Goal: Task Accomplishment & Management: Complete application form

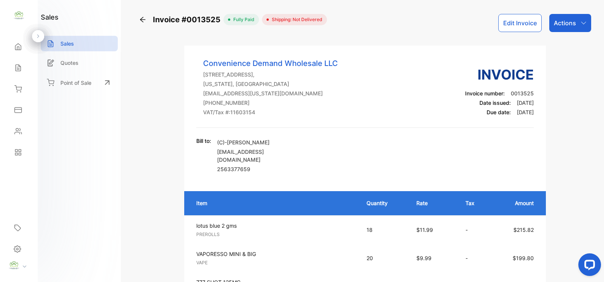
click at [21, 44] on icon at bounding box center [18, 47] width 8 height 8
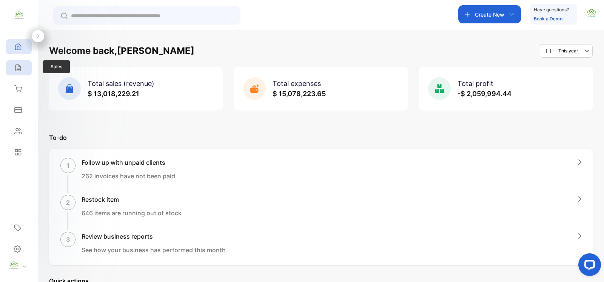
click at [14, 66] on icon at bounding box center [18, 68] width 8 height 8
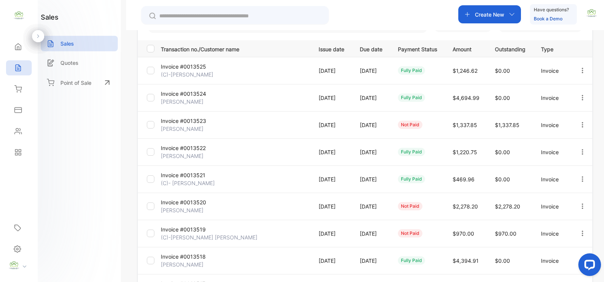
scroll to position [212, 0]
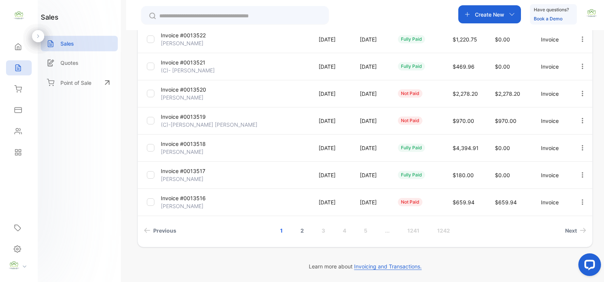
click at [301, 230] on link "2" at bounding box center [302, 231] width 22 height 14
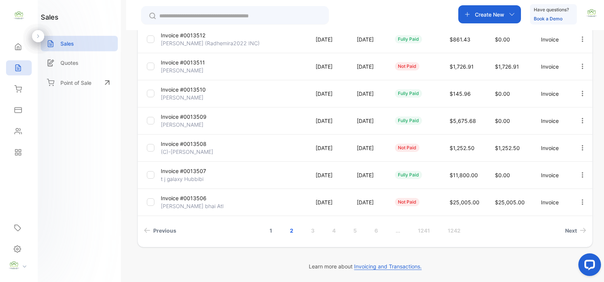
click at [275, 231] on link "1" at bounding box center [270, 231] width 21 height 14
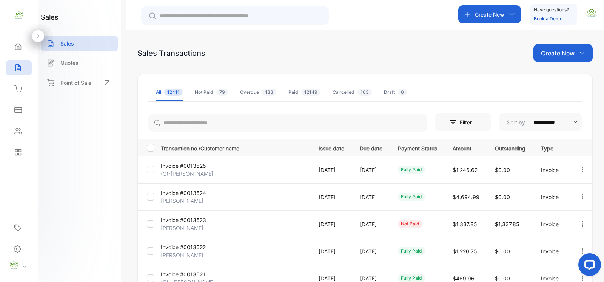
scroll to position [110, 0]
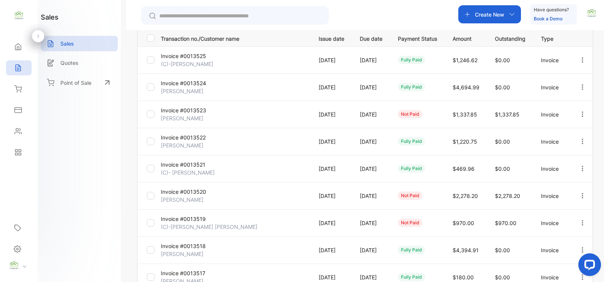
click at [185, 163] on p "Invoice #0013521" at bounding box center [185, 165] width 49 height 8
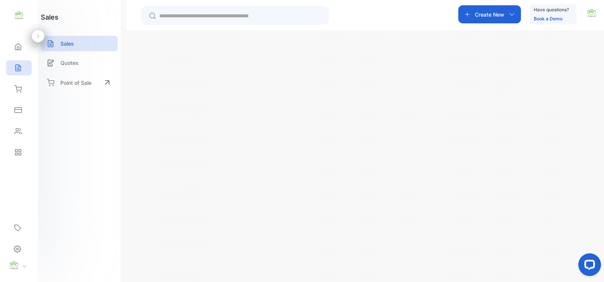
click at [581, 170] on icon "button" at bounding box center [582, 168] width 7 height 7
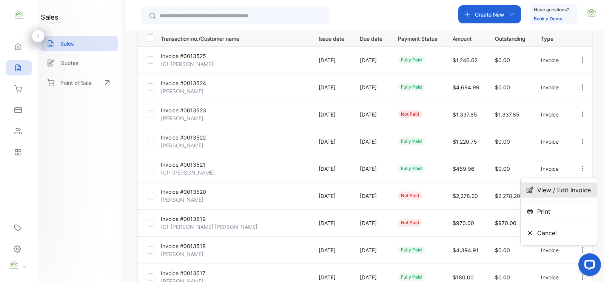
click at [566, 192] on span "View / Edit Invoice" at bounding box center [564, 190] width 54 height 9
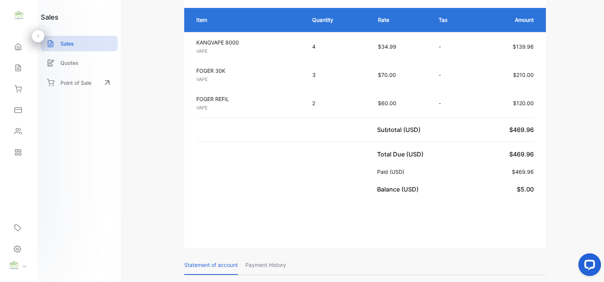
scroll to position [220, 0]
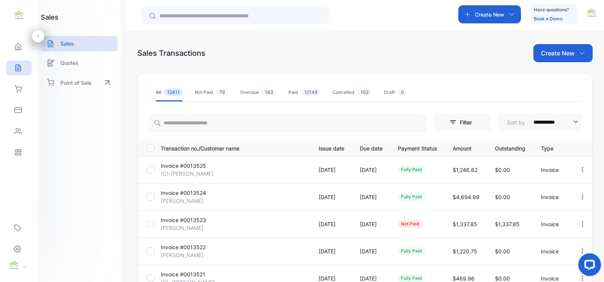
scroll to position [110, 0]
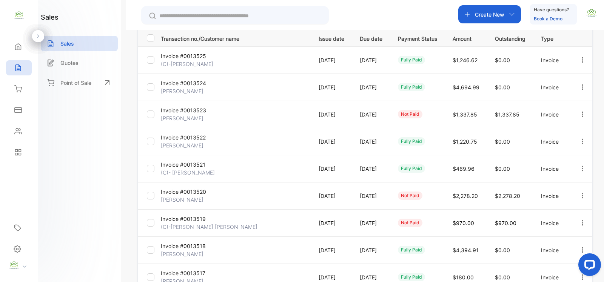
click at [579, 116] on icon "button" at bounding box center [582, 114] width 7 height 7
click at [563, 152] on div "Record payment" at bounding box center [558, 157] width 76 height 15
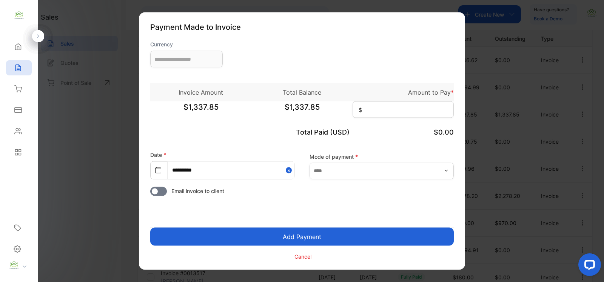
type input "**********"
click at [425, 108] on input at bounding box center [402, 109] width 101 height 17
type input "********"
click at [389, 167] on input "text" at bounding box center [381, 171] width 144 height 17
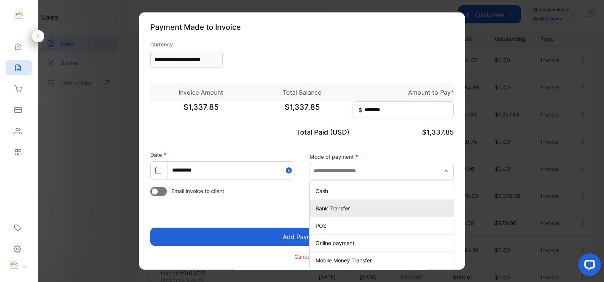
click at [336, 210] on p "Bank Transfer" at bounding box center [382, 208] width 135 height 8
type input "**********"
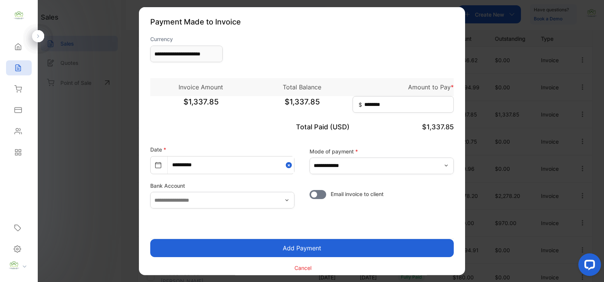
click at [297, 254] on button "Add Payment" at bounding box center [301, 248] width 303 height 18
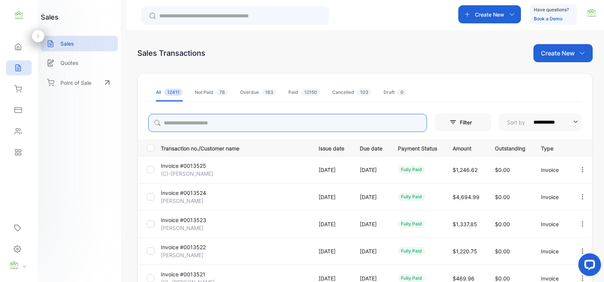
click at [190, 129] on input "search" at bounding box center [287, 123] width 278 height 18
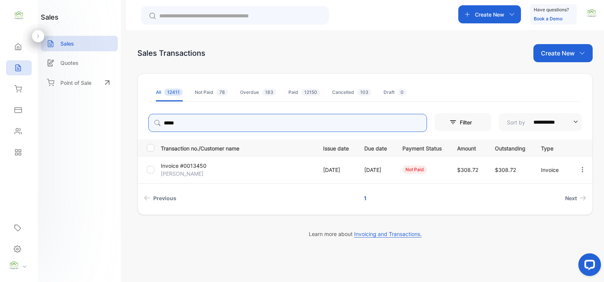
click at [580, 172] on icon "button" at bounding box center [582, 169] width 7 height 7
type input "*****"
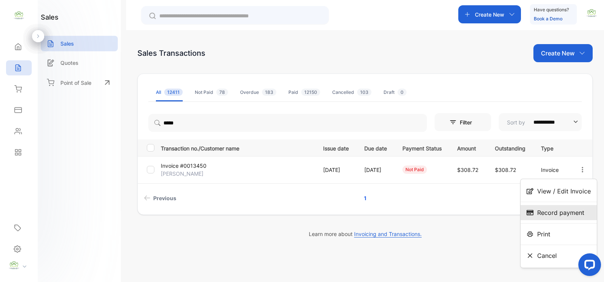
click at [553, 208] on span "Record payment" at bounding box center [560, 212] width 47 height 9
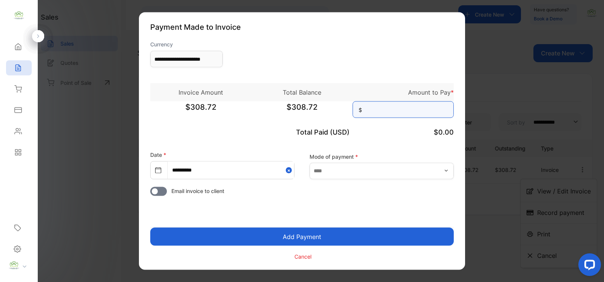
click at [396, 113] on input at bounding box center [402, 109] width 101 height 17
type input "******"
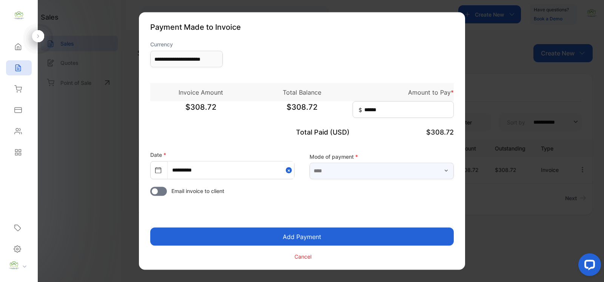
click at [416, 163] on input "text" at bounding box center [381, 171] width 144 height 17
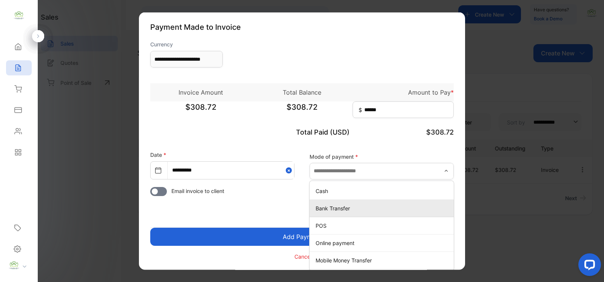
click at [337, 205] on p "Bank Transfer" at bounding box center [382, 208] width 135 height 8
type input "**********"
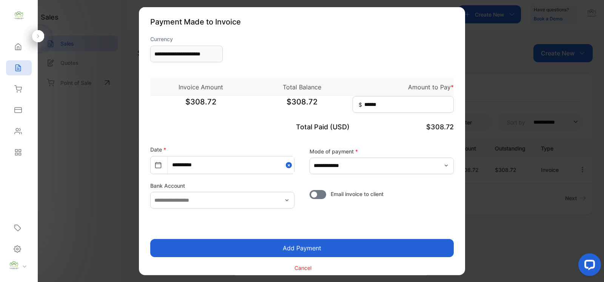
click at [365, 244] on button "Add Payment" at bounding box center [301, 248] width 303 height 18
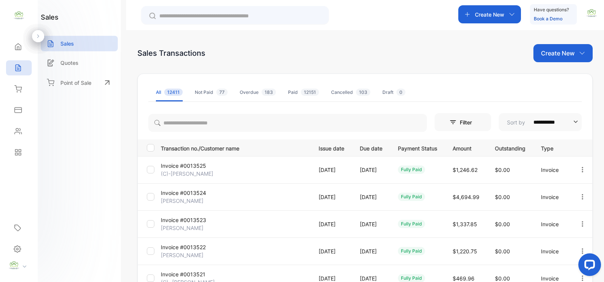
click at [206, 13] on input "text" at bounding box center [240, 16] width 162 height 8
click at [482, 19] on div "Create New" at bounding box center [489, 14] width 63 height 18
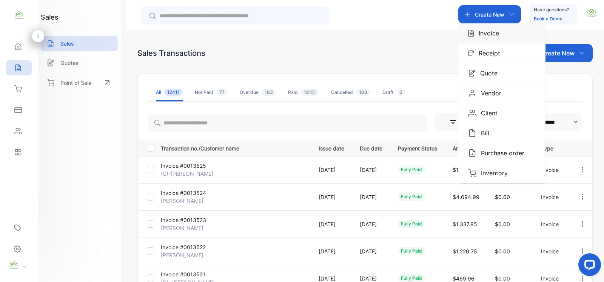
click at [485, 32] on p "Invoice" at bounding box center [486, 33] width 25 height 9
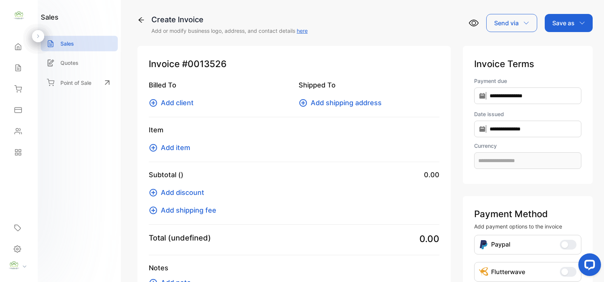
type input "**********"
click at [155, 101] on icon at bounding box center [153, 102] width 9 height 9
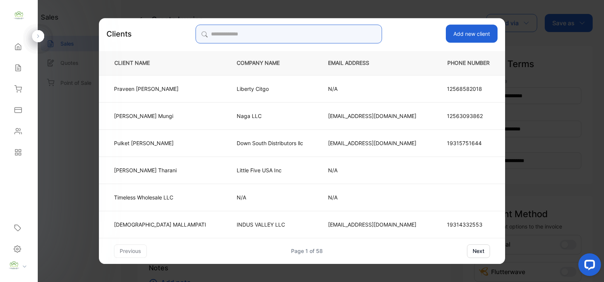
click at [353, 35] on input "search" at bounding box center [288, 34] width 186 height 19
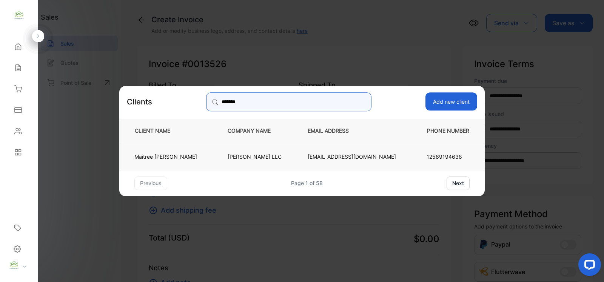
type input "*******"
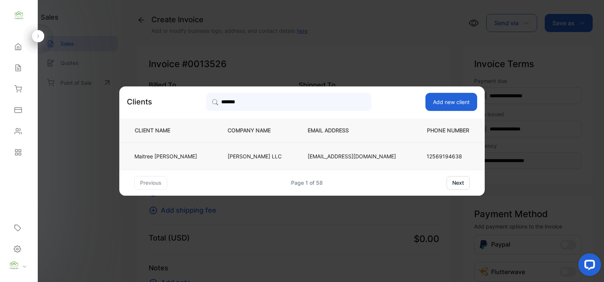
click at [214, 156] on td "Maitree Patel" at bounding box center [167, 156] width 96 height 27
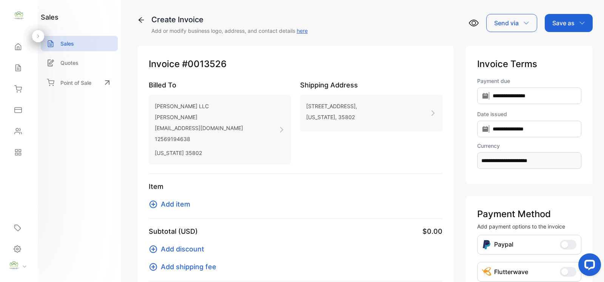
click at [157, 208] on icon at bounding box center [153, 204] width 9 height 9
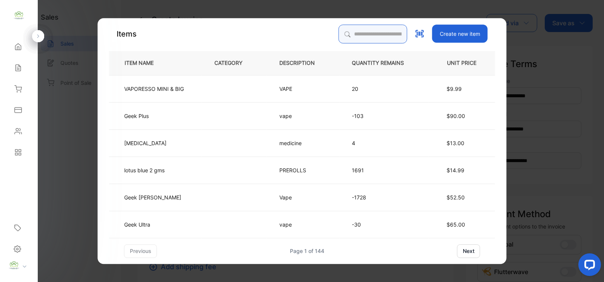
click at [364, 35] on input "search" at bounding box center [372, 34] width 69 height 19
click at [370, 29] on input "search" at bounding box center [372, 34] width 69 height 19
type input "****"
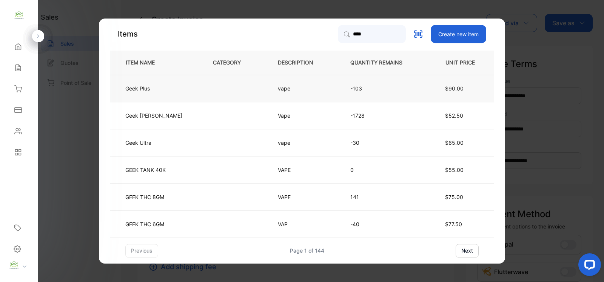
click at [240, 83] on td at bounding box center [232, 88] width 65 height 27
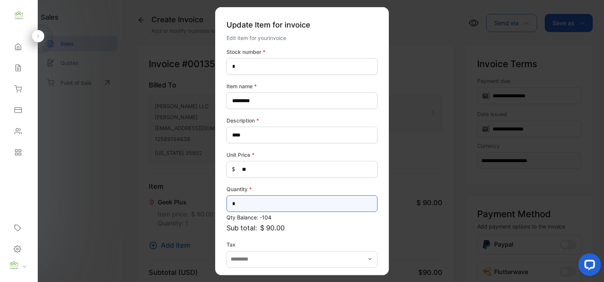
click at [275, 202] on input "*" at bounding box center [301, 203] width 151 height 17
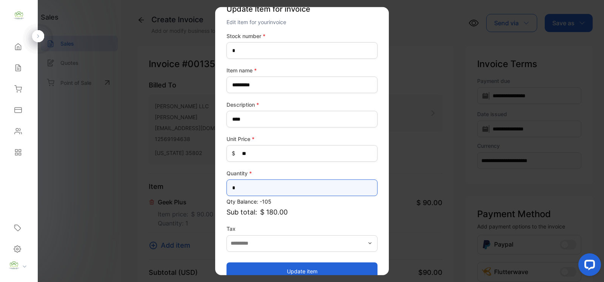
scroll to position [29, 0]
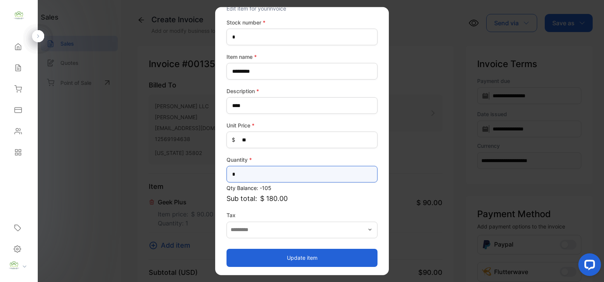
type input "*"
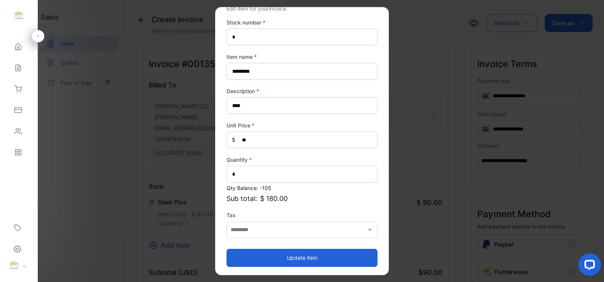
click at [271, 250] on button "Update item" at bounding box center [301, 258] width 151 height 18
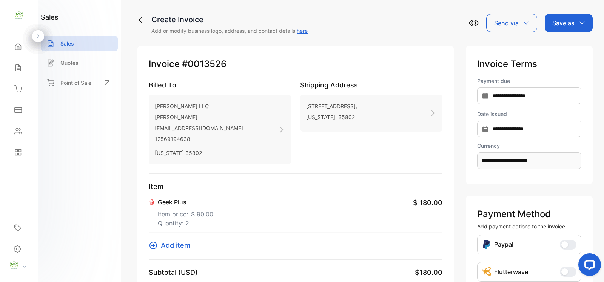
click at [155, 248] on icon at bounding box center [153, 246] width 8 height 8
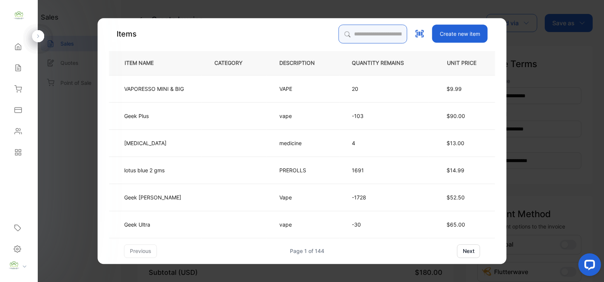
click at [390, 39] on input "search" at bounding box center [372, 34] width 69 height 19
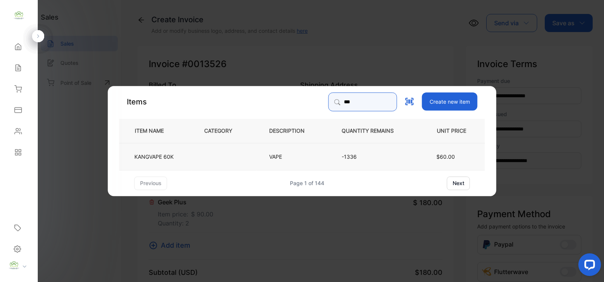
type input "***"
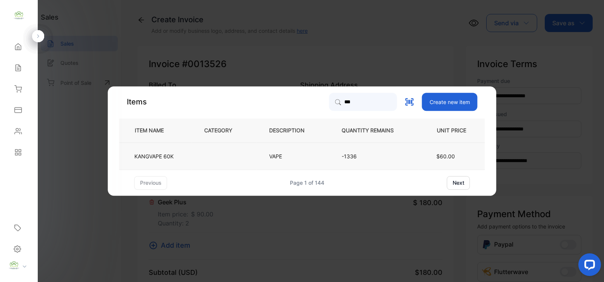
click at [255, 155] on td at bounding box center [224, 156] width 65 height 27
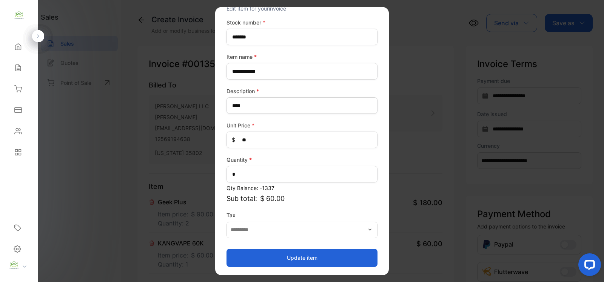
click at [293, 254] on button "Update item" at bounding box center [301, 258] width 151 height 18
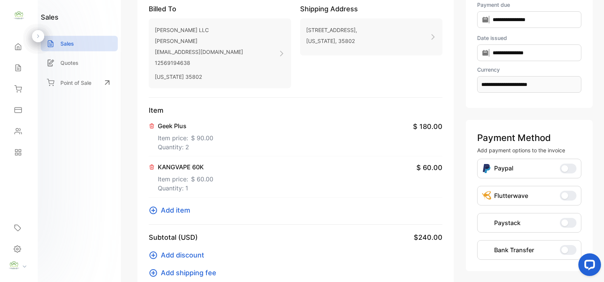
scroll to position [110, 0]
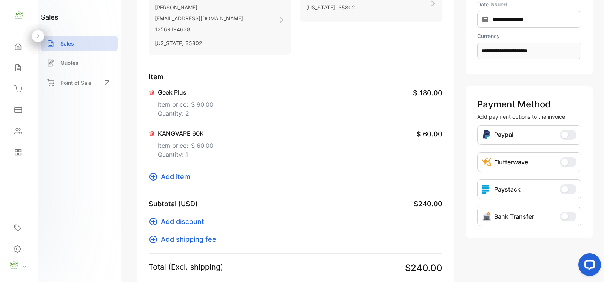
click at [158, 176] on button "Add item" at bounding box center [172, 177] width 46 height 10
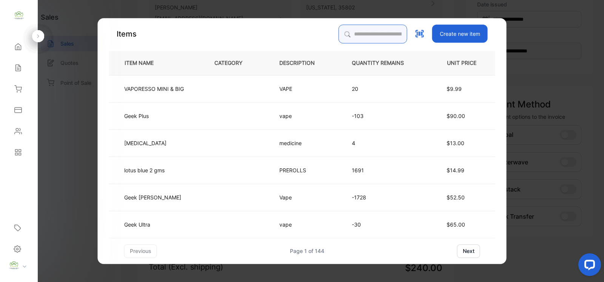
click at [368, 37] on input "search" at bounding box center [372, 34] width 69 height 19
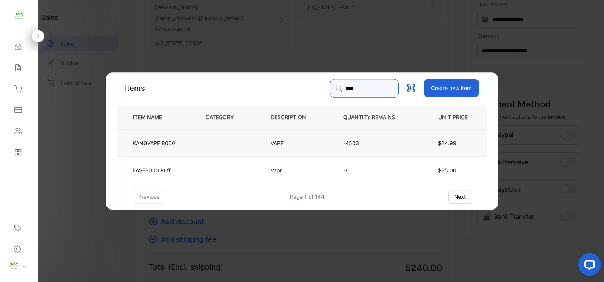
type input "****"
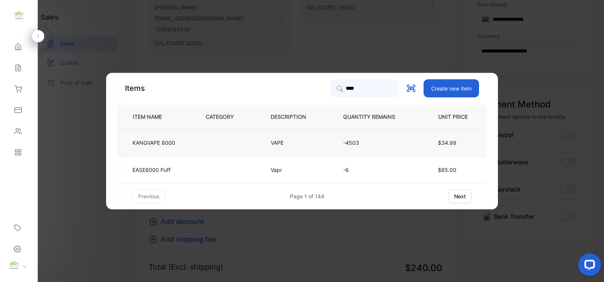
click at [269, 140] on td "VAPE" at bounding box center [294, 142] width 72 height 27
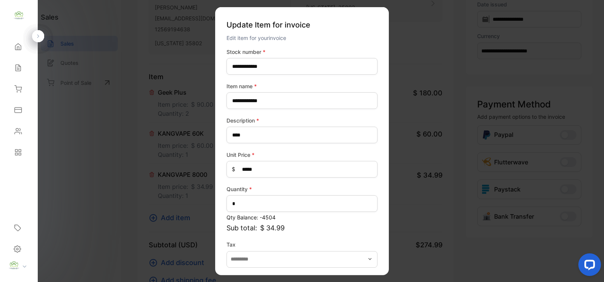
scroll to position [29, 0]
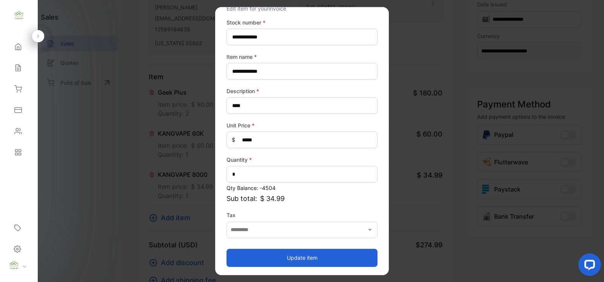
click at [308, 256] on button "Update item" at bounding box center [301, 258] width 151 height 18
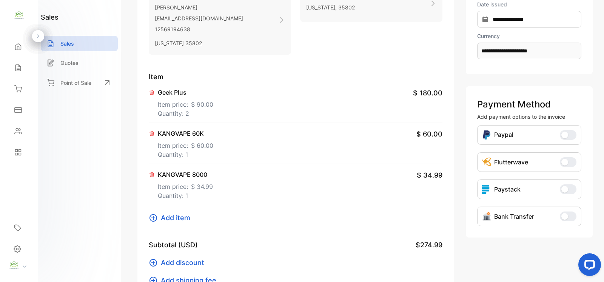
click at [157, 221] on icon at bounding box center [153, 218] width 9 height 9
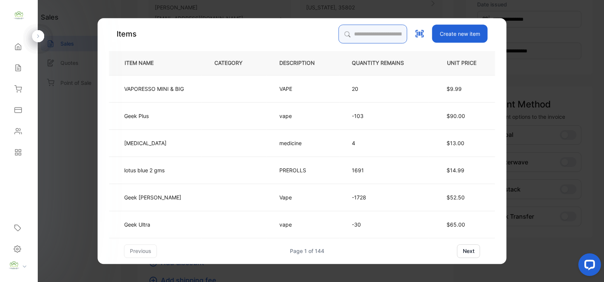
click at [351, 29] on input "search" at bounding box center [372, 34] width 69 height 19
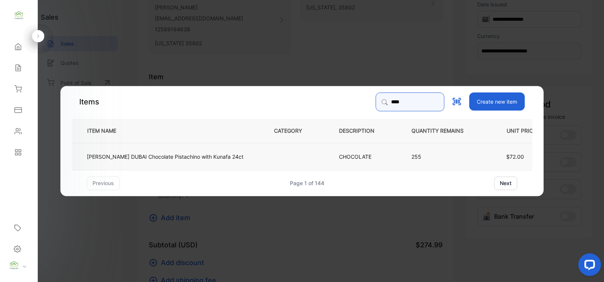
type input "****"
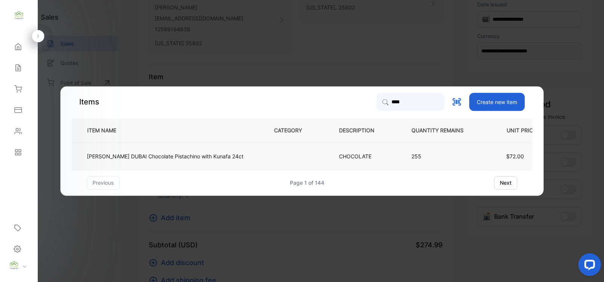
click at [235, 149] on td "ODDIE DUBAI Chocolate Pistachino with Kunafa 24ct" at bounding box center [167, 156] width 190 height 27
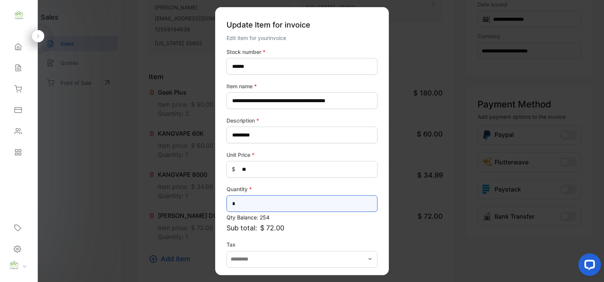
click at [287, 206] on input "*" at bounding box center [301, 203] width 151 height 17
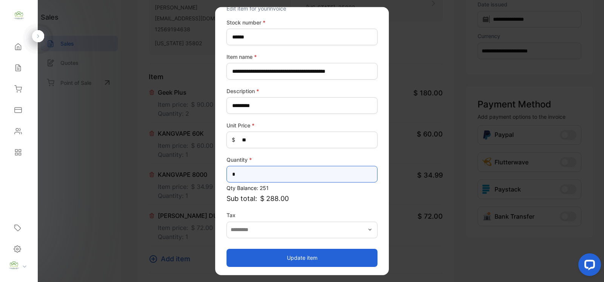
type input "*"
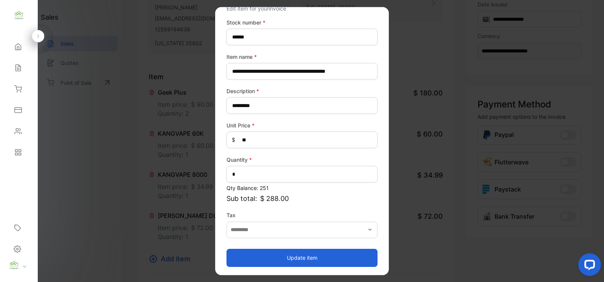
drag, startPoint x: 306, startPoint y: 257, endPoint x: 297, endPoint y: 257, distance: 8.7
click at [306, 257] on button "Update item" at bounding box center [301, 258] width 151 height 18
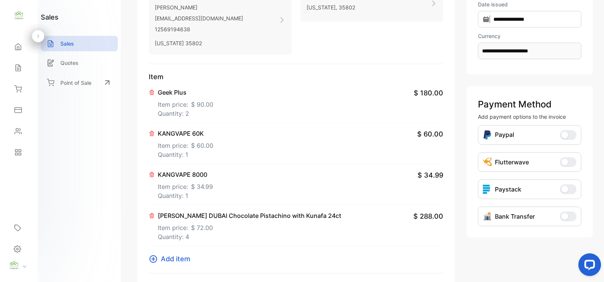
click at [158, 261] on button "Add item" at bounding box center [172, 259] width 46 height 10
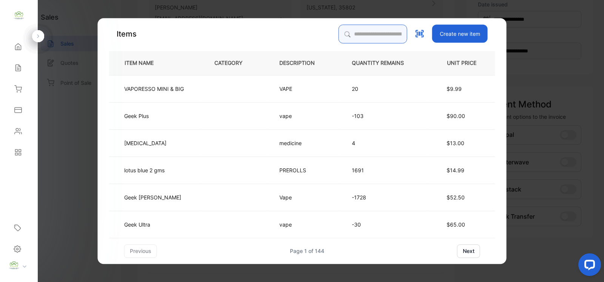
click at [375, 31] on input "search" at bounding box center [372, 34] width 69 height 19
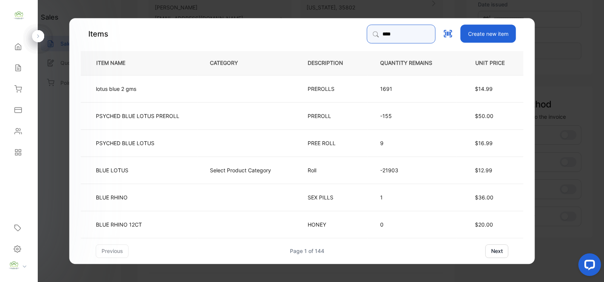
type input "*********"
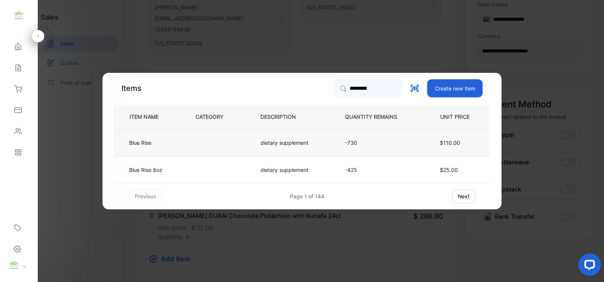
click at [324, 143] on td "dietary supplement" at bounding box center [290, 142] width 85 height 27
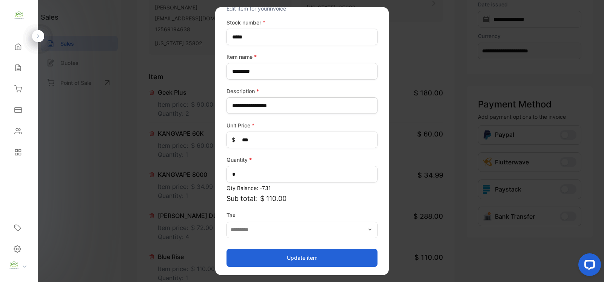
click at [299, 256] on button "Update item" at bounding box center [301, 258] width 151 height 18
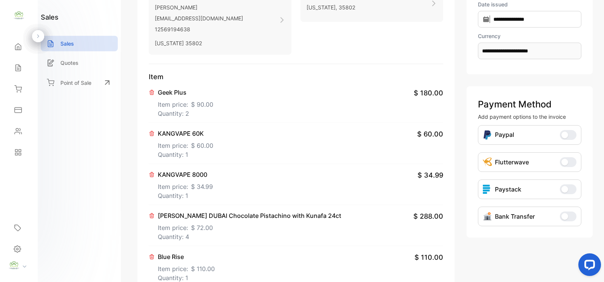
click at [176, 94] on p "Geek Plus" at bounding box center [185, 92] width 55 height 9
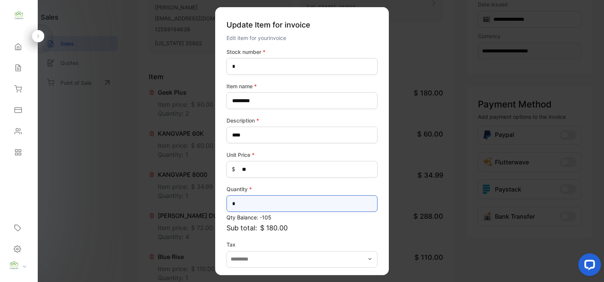
click at [301, 207] on input "*" at bounding box center [301, 203] width 151 height 17
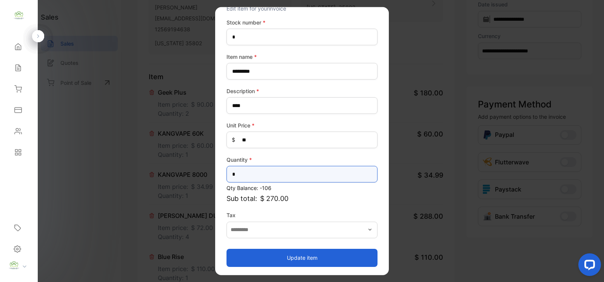
type input "*"
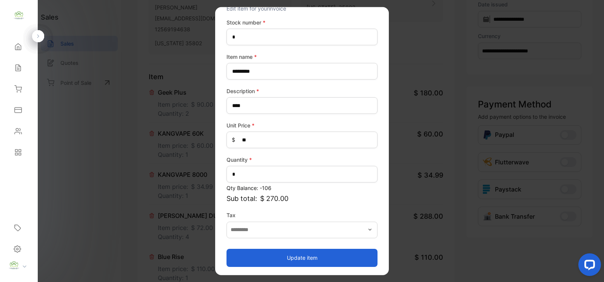
click at [332, 258] on button "Update item" at bounding box center [301, 258] width 151 height 18
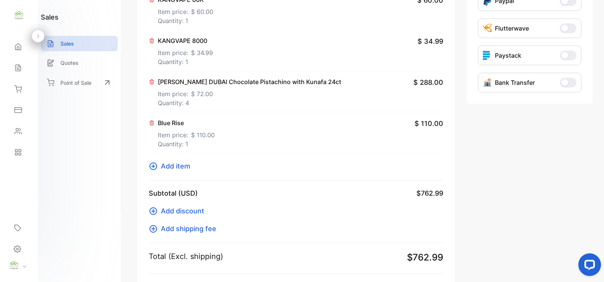
scroll to position [243, 0]
click at [154, 168] on icon at bounding box center [153, 166] width 9 height 9
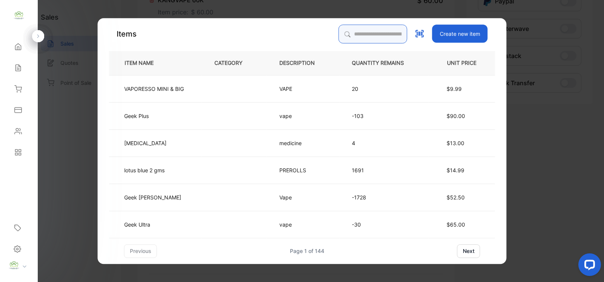
click at [374, 37] on input "search" at bounding box center [372, 34] width 69 height 19
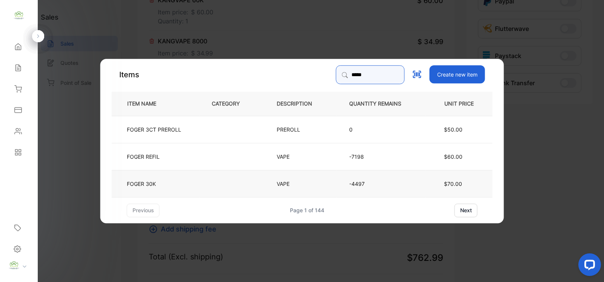
type input "*****"
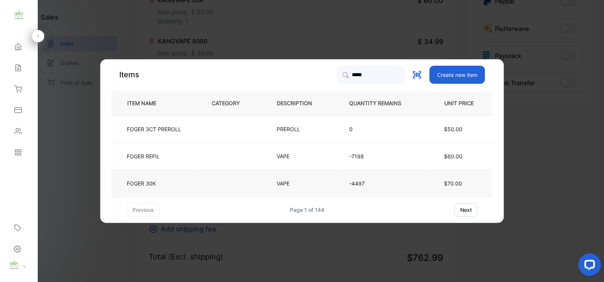
click at [196, 181] on td "FOGER 30K" at bounding box center [156, 183] width 88 height 27
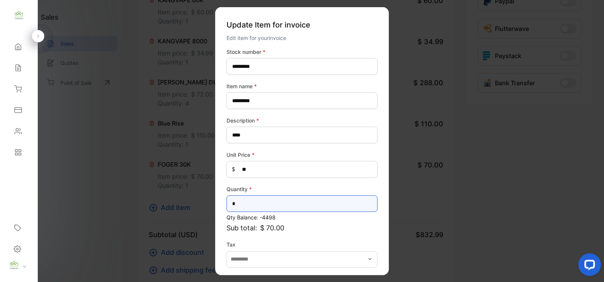
click at [275, 211] on input "*" at bounding box center [301, 203] width 151 height 17
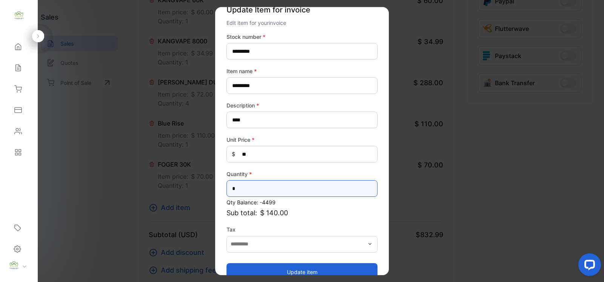
scroll to position [29, 0]
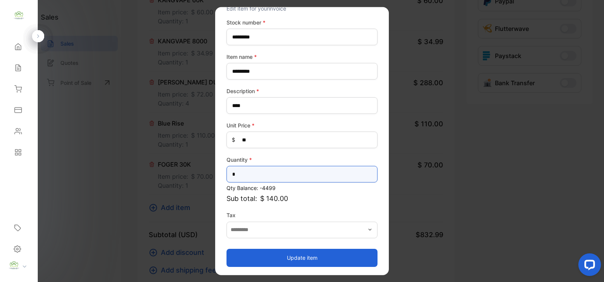
type input "*"
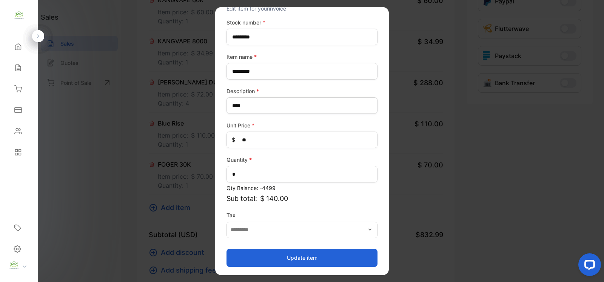
click at [303, 254] on button "Update item" at bounding box center [301, 258] width 151 height 18
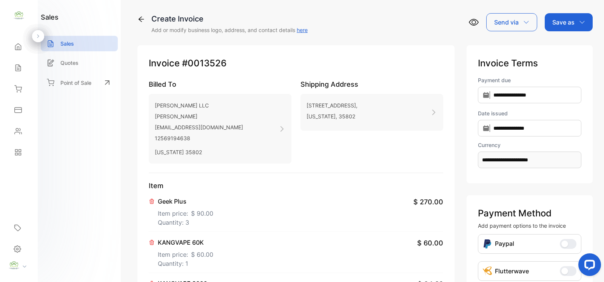
scroll to position [0, 0]
click at [570, 22] on p "Save as" at bounding box center [563, 22] width 22 height 9
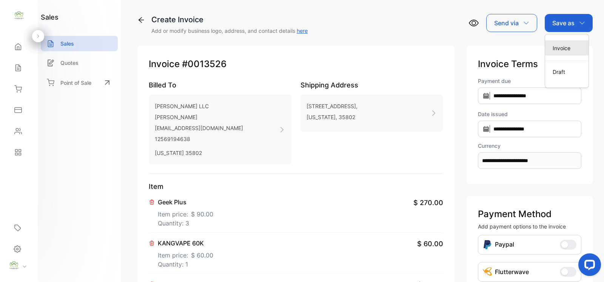
click at [561, 43] on div "Invoice" at bounding box center [566, 47] width 43 height 15
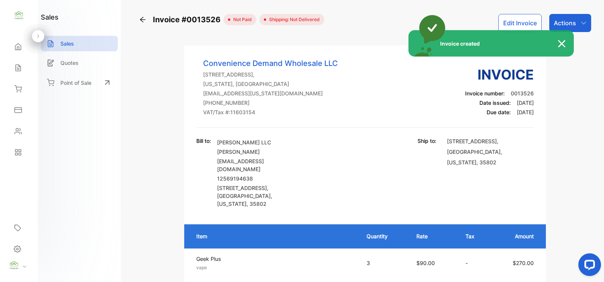
click at [571, 25] on div "Invoice created" at bounding box center [302, 141] width 604 height 282
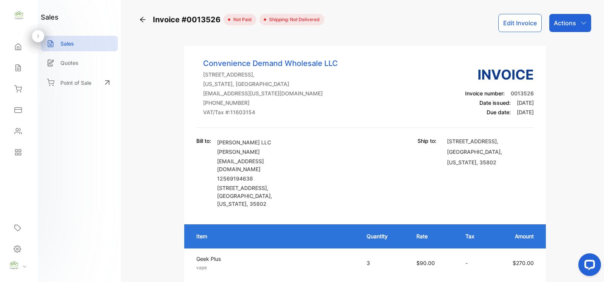
click at [571, 25] on p "Actions" at bounding box center [564, 22] width 22 height 9
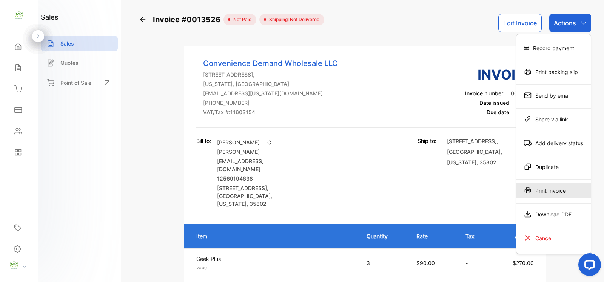
click at [551, 187] on div "Print Invoice" at bounding box center [553, 190] width 74 height 15
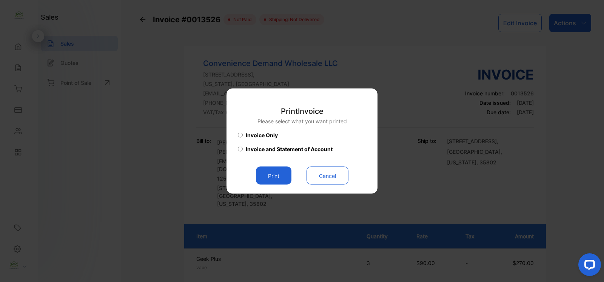
click at [283, 176] on button "Print" at bounding box center [273, 176] width 35 height 18
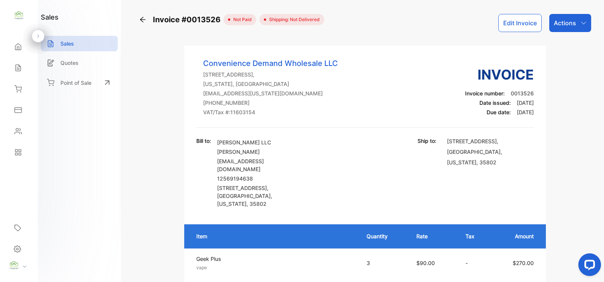
click at [578, 30] on div "Actions" at bounding box center [570, 23] width 42 height 18
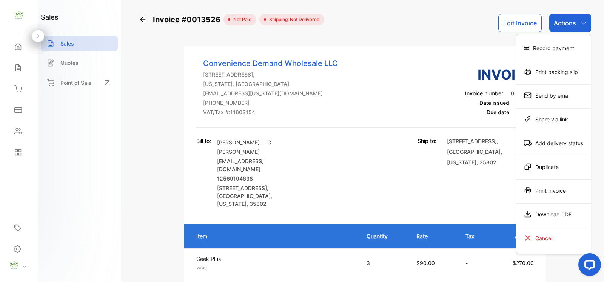
click at [567, 65] on div "Print packing slip" at bounding box center [553, 71] width 74 height 15
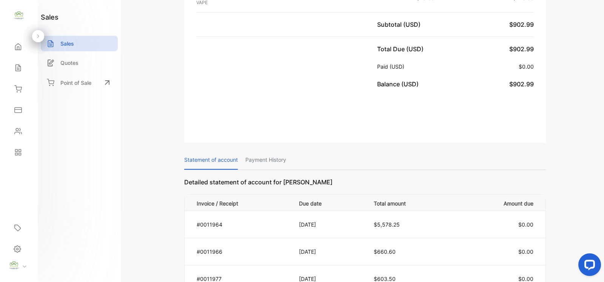
scroll to position [440, 0]
